Goal: Task Accomplishment & Management: Complete application form

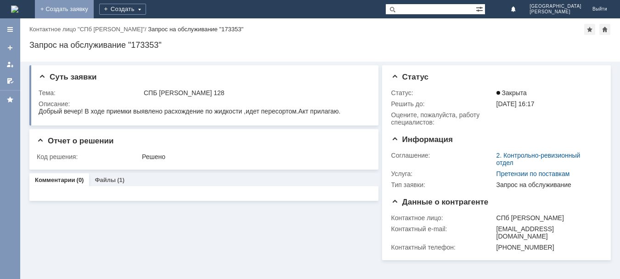
click at [94, 11] on link "+ Создать заявку" at bounding box center [64, 9] width 59 height 18
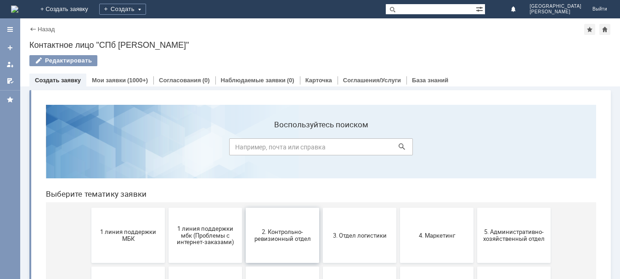
click at [280, 241] on span "2. Контрольно-ревизионный отдел" at bounding box center [283, 235] width 68 height 14
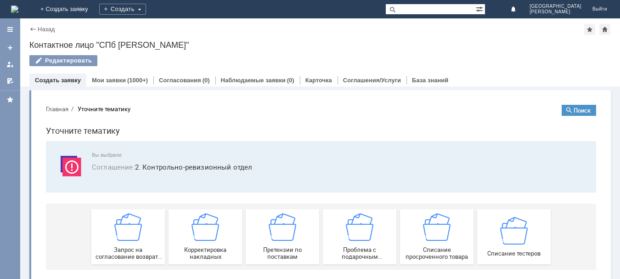
click at [280, 241] on img at bounding box center [283, 227] width 28 height 28
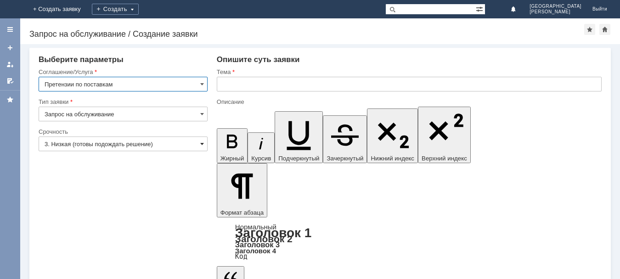
click at [200, 142] on span at bounding box center [202, 143] width 4 height 7
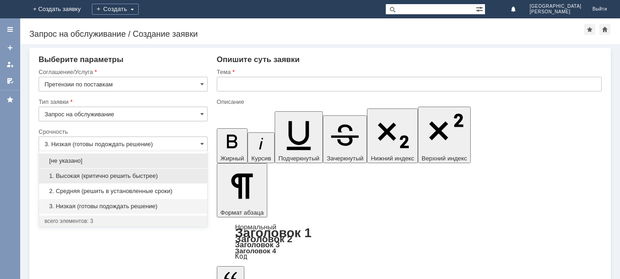
click at [92, 175] on span "1. Высокая (критично решить быстрее)" at bounding box center [123, 175] width 157 height 7
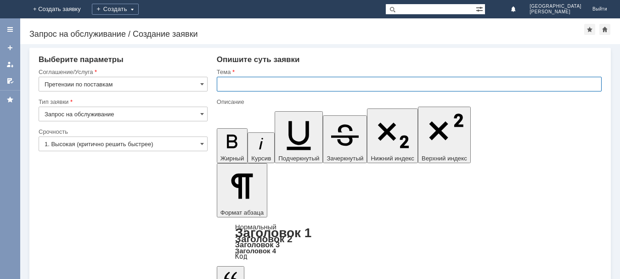
click at [280, 84] on input "text" at bounding box center [409, 84] width 385 height 15
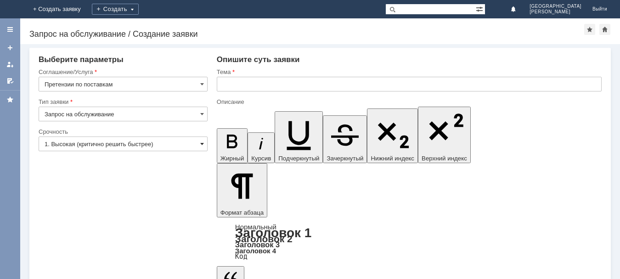
click at [201, 143] on span at bounding box center [202, 143] width 4 height 7
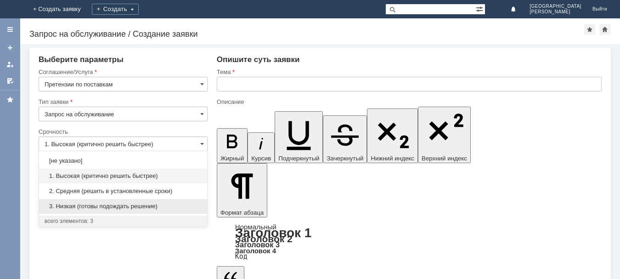
click at [105, 205] on span "3. Низкая (готовы подождать решение)" at bounding box center [123, 206] width 157 height 7
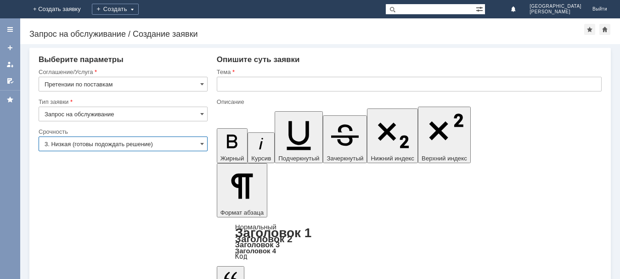
type input "3. Низкая (готовы подождать решение)"
click at [258, 82] on input "text" at bounding box center [409, 84] width 385 height 15
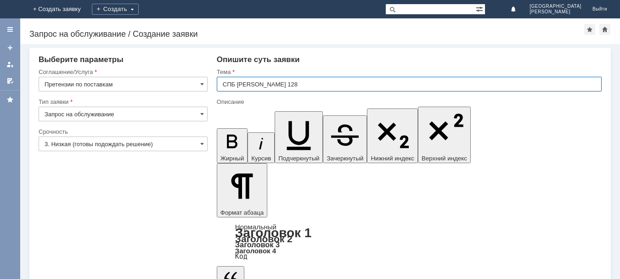
type input "СПБ [PERSON_NAME] 128"
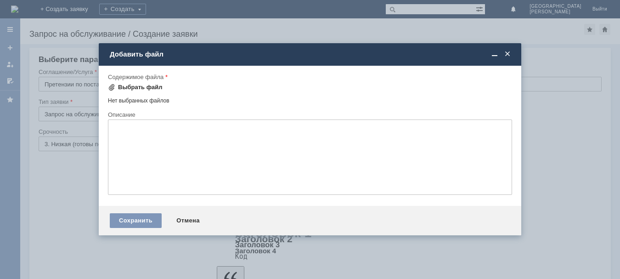
click at [135, 89] on div "Выбрать файл" at bounding box center [140, 87] width 45 height 7
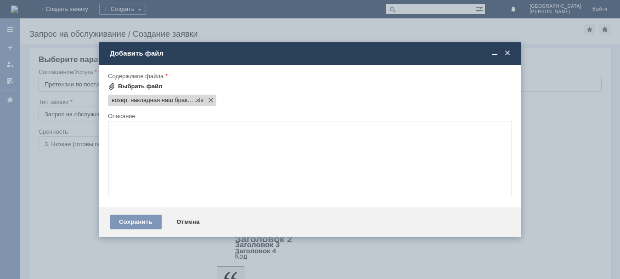
click at [134, 84] on div "Выбрать файл" at bounding box center [140, 86] width 45 height 7
click at [321, 102] on span at bounding box center [319, 100] width 11 height 7
click at [146, 87] on div "Выбрать файл" at bounding box center [140, 86] width 45 height 7
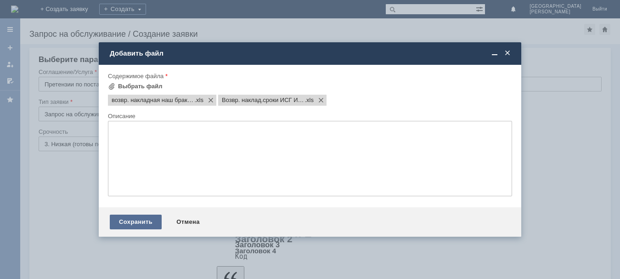
click at [117, 222] on div "Сохранить" at bounding box center [136, 222] width 52 height 15
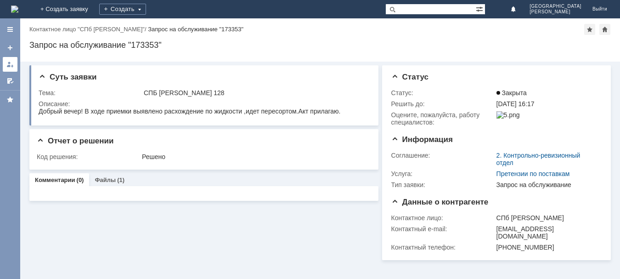
click at [11, 61] on div at bounding box center [9, 64] width 7 height 7
